Goal: Complete application form

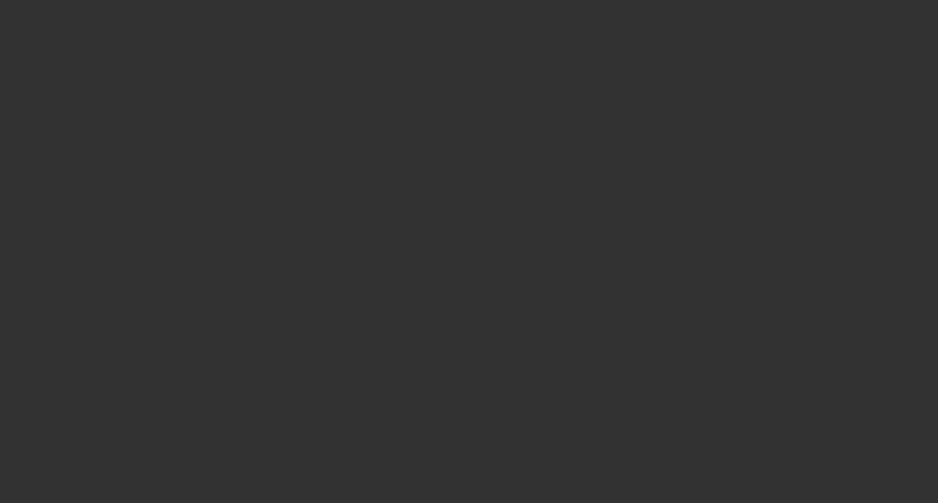
select select "3"
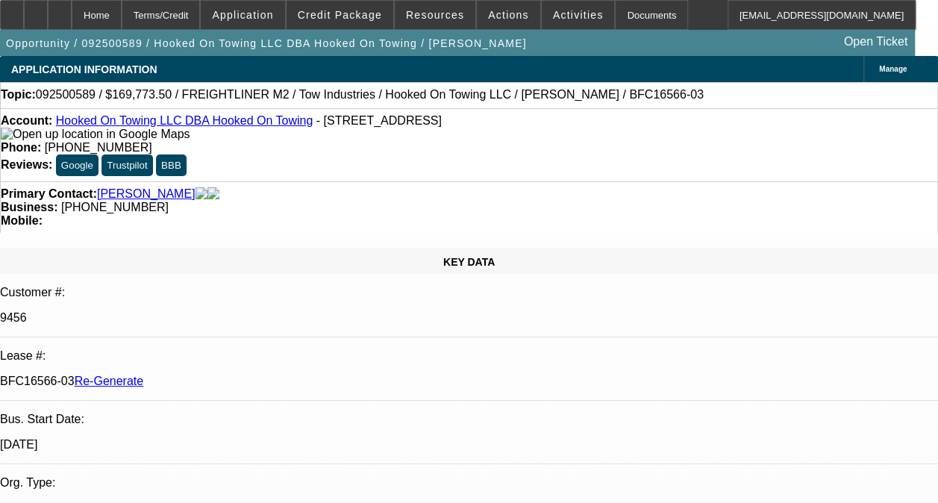
select select "0"
select select "0.1"
select select "1"
select select "2"
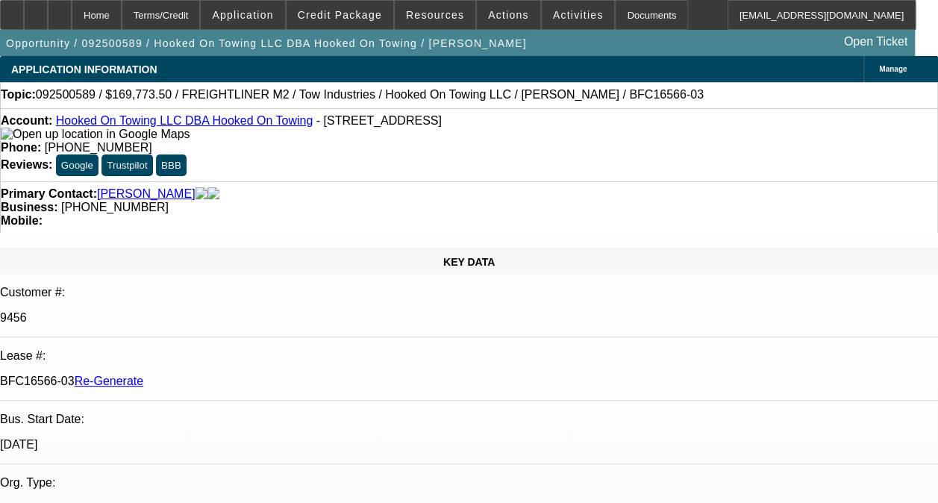
select select "4"
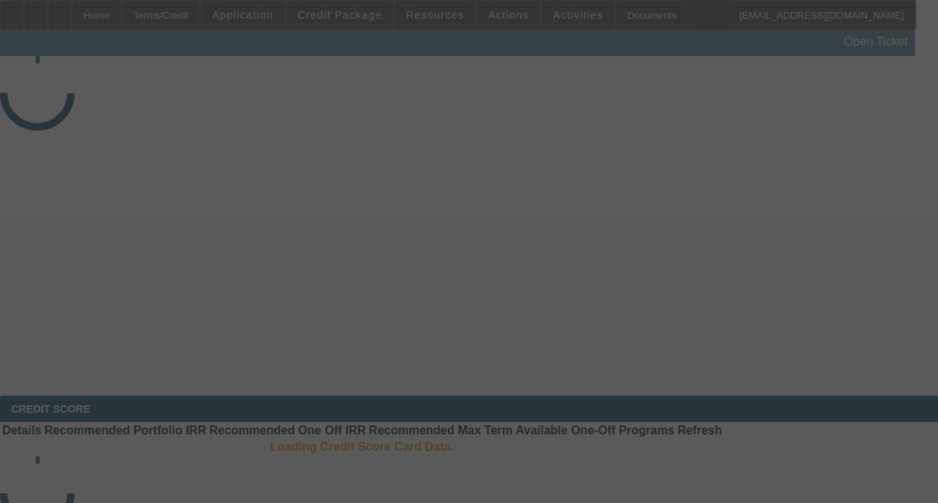
select select "3"
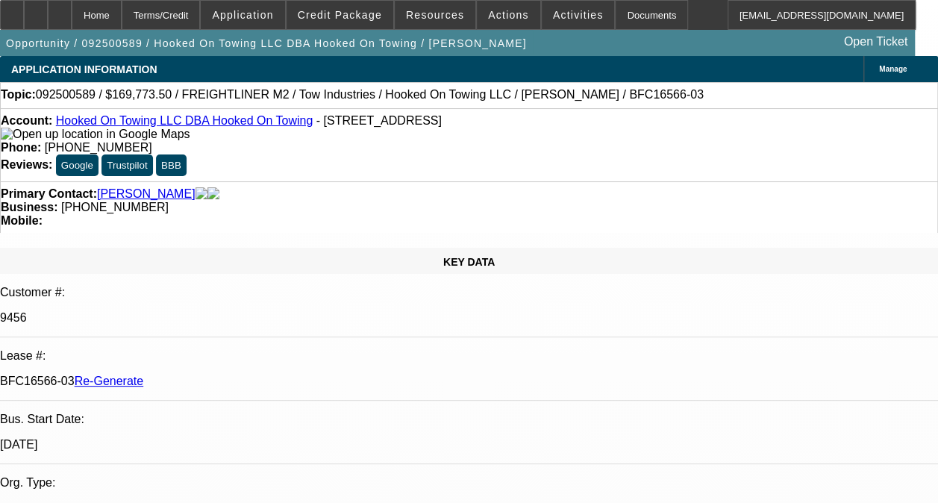
select select "0"
select select "2"
select select "0.1"
select select "4"
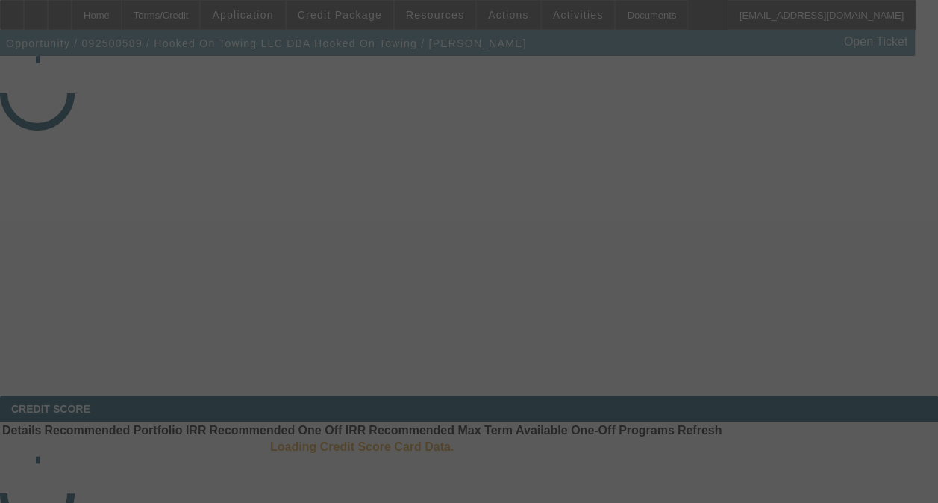
select select "3"
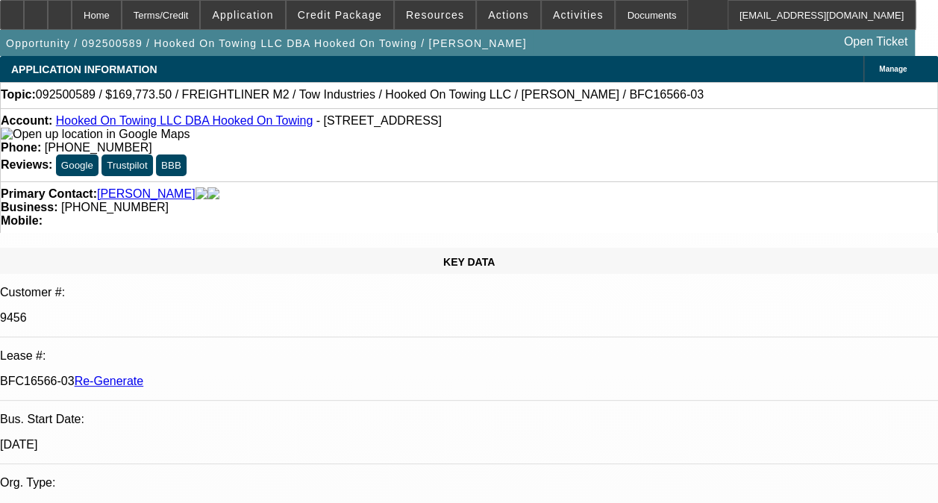
select select "0"
select select "0.1"
select select "1"
select select "2"
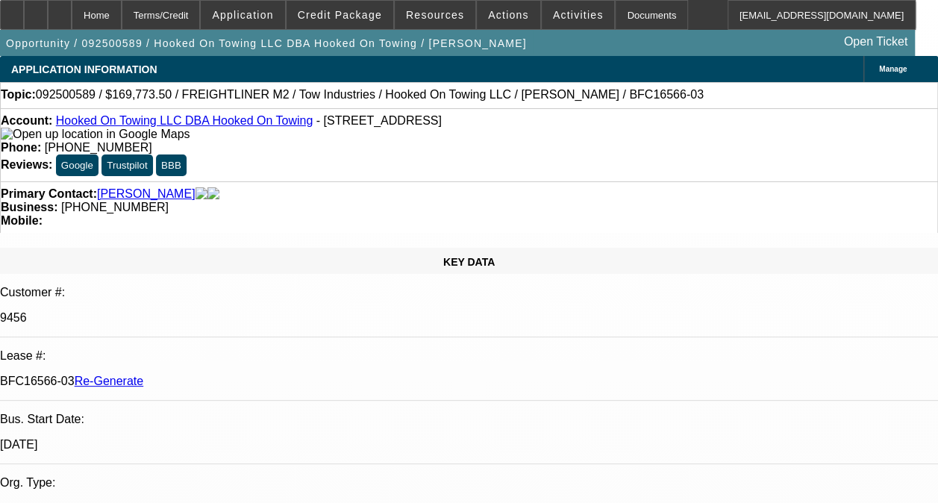
select select "4"
